Goal: Transaction & Acquisition: Download file/media

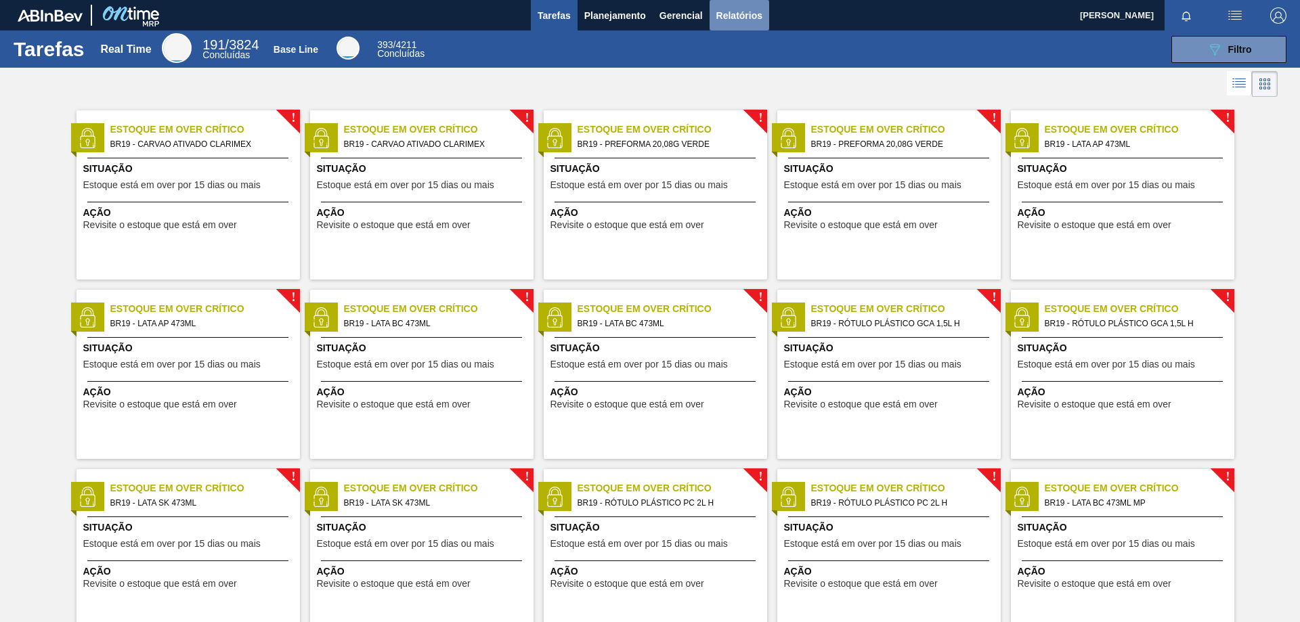
click at [746, 25] on button "Relatórios" at bounding box center [740, 15] width 60 height 30
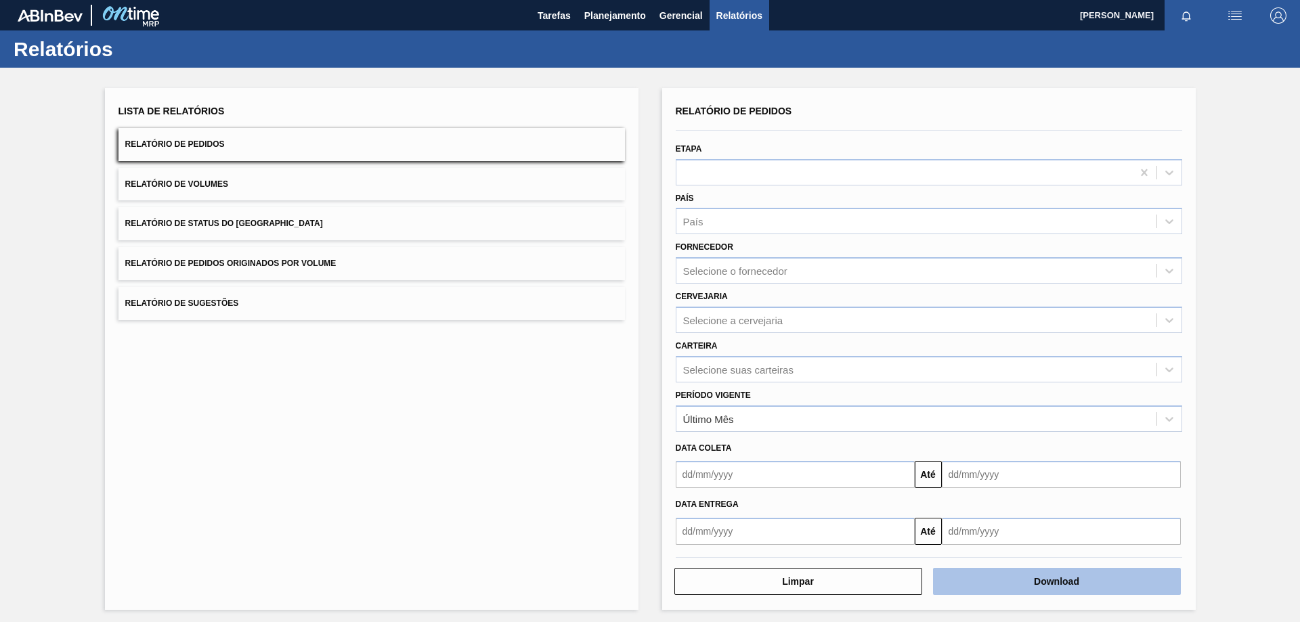
click at [998, 581] on button "Download" at bounding box center [1057, 581] width 248 height 27
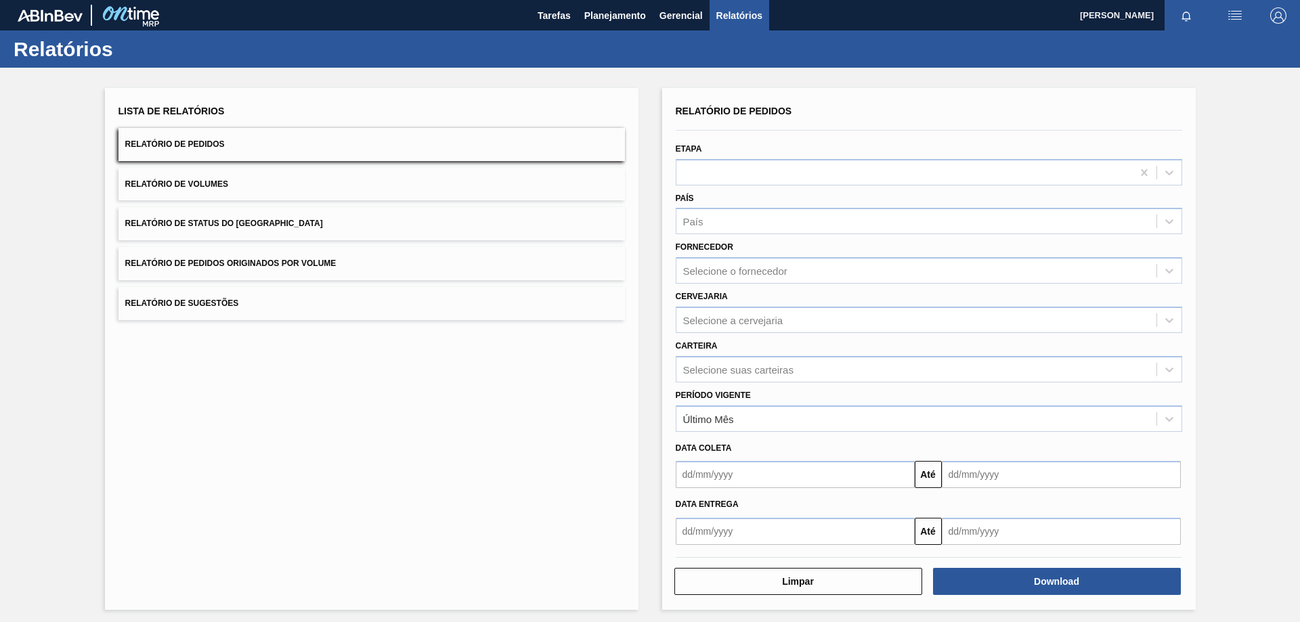
click at [217, 190] on button "Relatório de Volumes" at bounding box center [372, 184] width 507 height 33
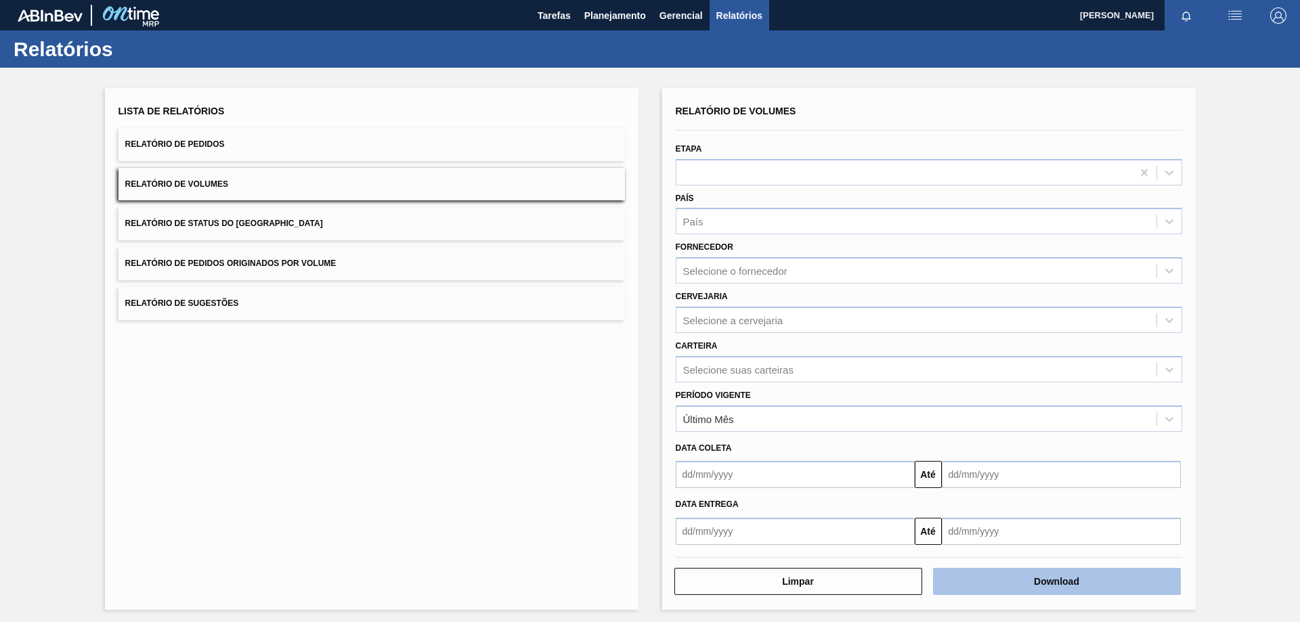
click at [1119, 588] on button "Download" at bounding box center [1057, 581] width 248 height 27
